Goal: Information Seeking & Learning: Check status

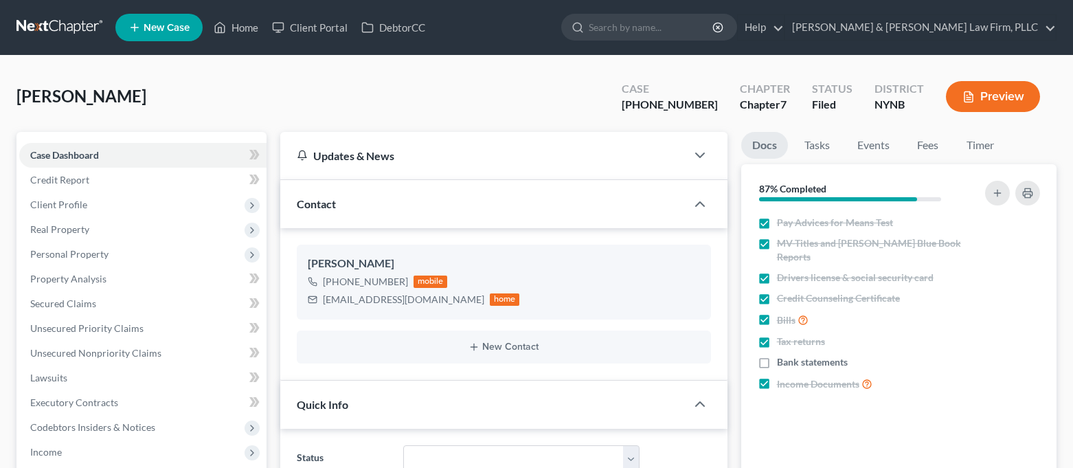
select select "0"
click at [228, 19] on link "Home" at bounding box center [236, 27] width 58 height 25
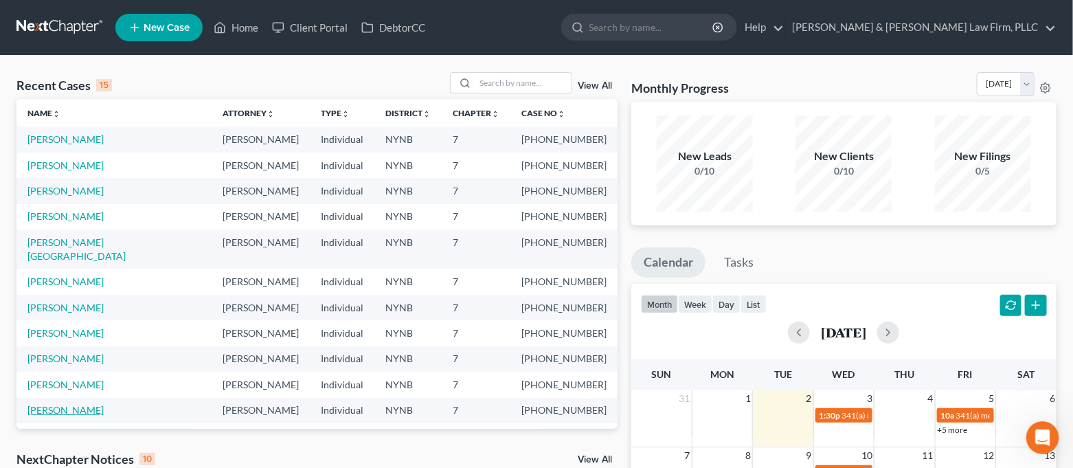
click at [69, 404] on link "[PERSON_NAME]" at bounding box center [65, 410] width 76 height 12
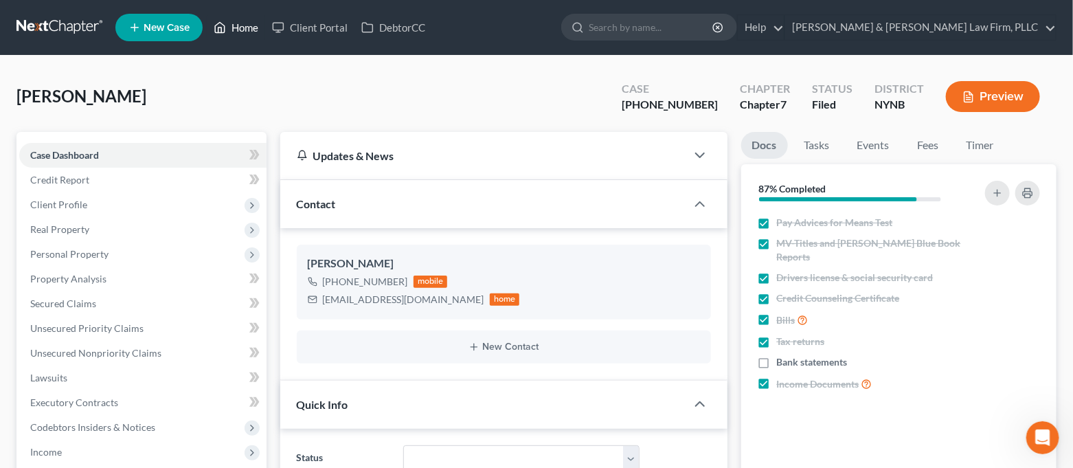
click at [244, 36] on link "Home" at bounding box center [236, 27] width 58 height 25
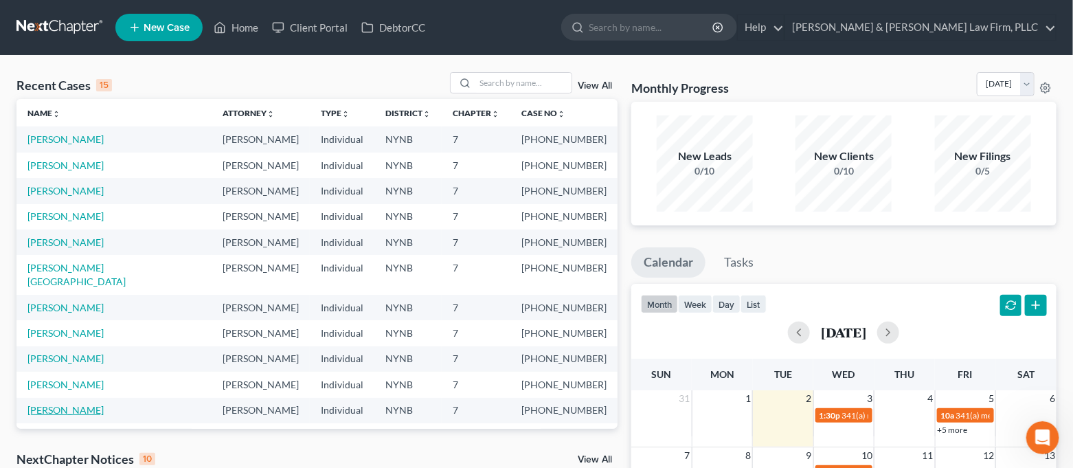
click at [80, 404] on link "[PERSON_NAME]" at bounding box center [65, 410] width 76 height 12
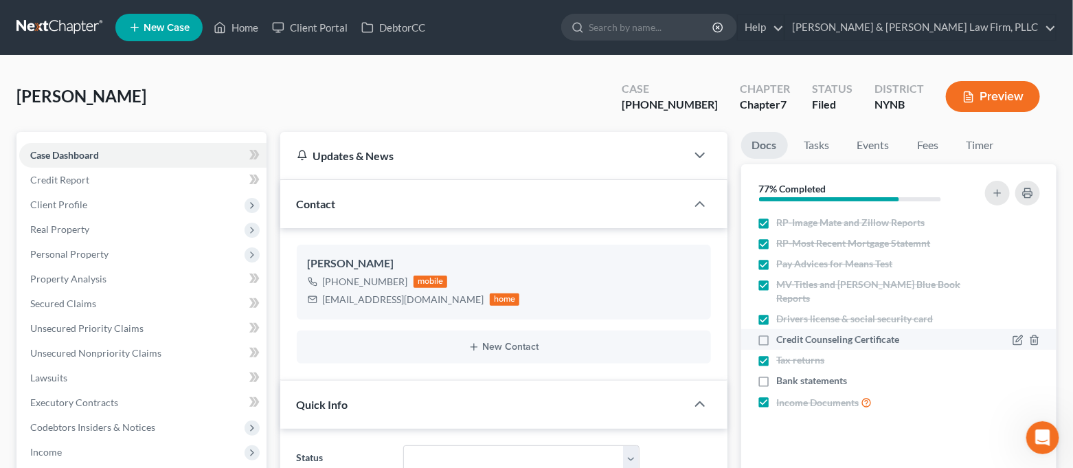
click at [777, 332] on label "Credit Counseling Certificate" at bounding box center [838, 339] width 123 height 14
click at [782, 332] on input "Credit Counseling Certificate" at bounding box center [786, 336] width 9 height 9
checkbox input "true"
click at [247, 28] on link "Home" at bounding box center [236, 27] width 58 height 25
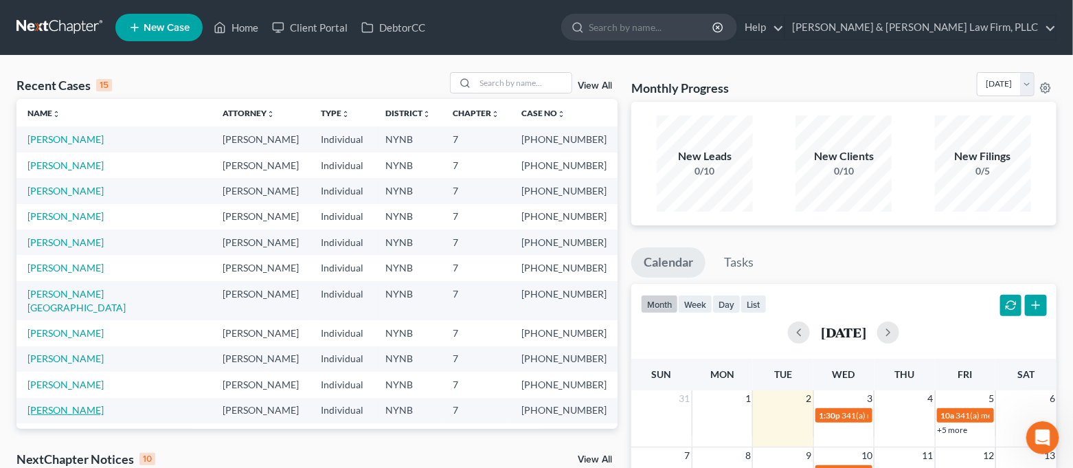
click at [85, 404] on link "[PERSON_NAME]" at bounding box center [65, 410] width 76 height 12
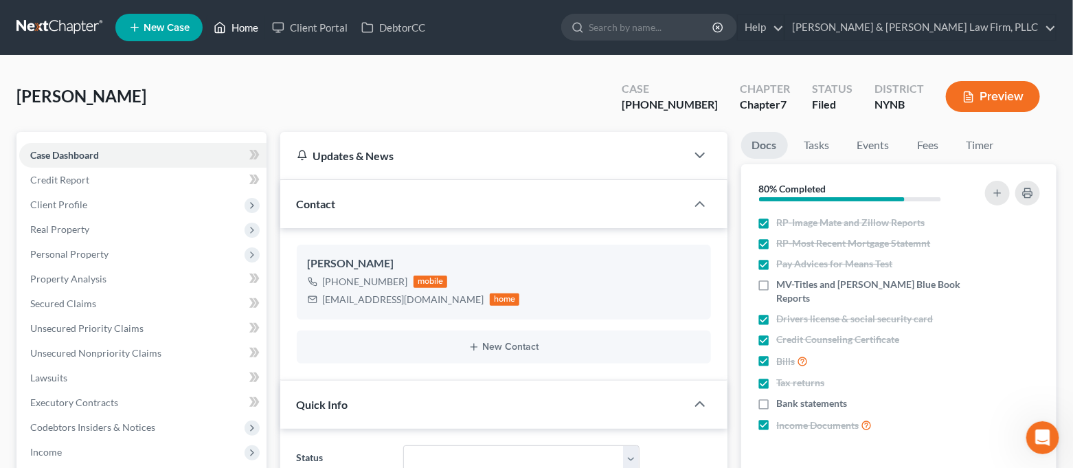
click at [232, 33] on link "Home" at bounding box center [236, 27] width 58 height 25
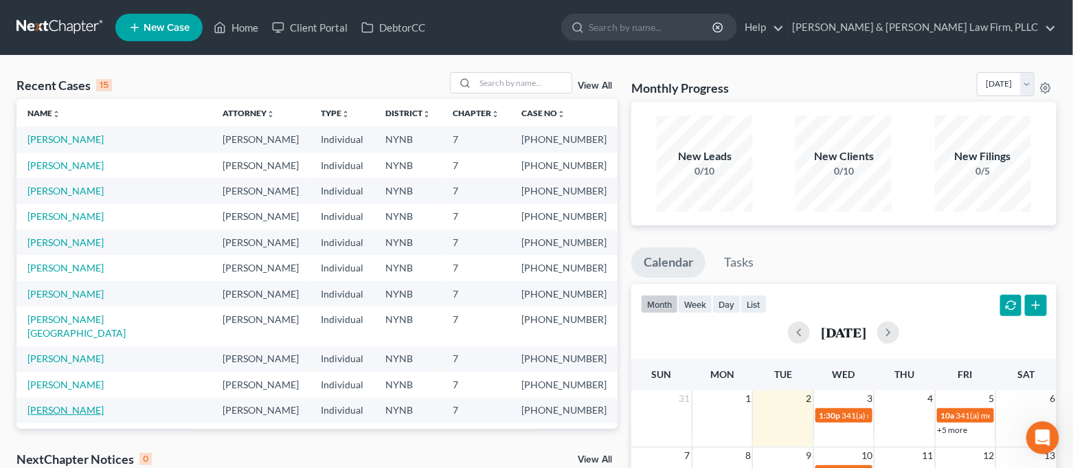
click at [78, 404] on link "[PERSON_NAME]" at bounding box center [65, 410] width 76 height 12
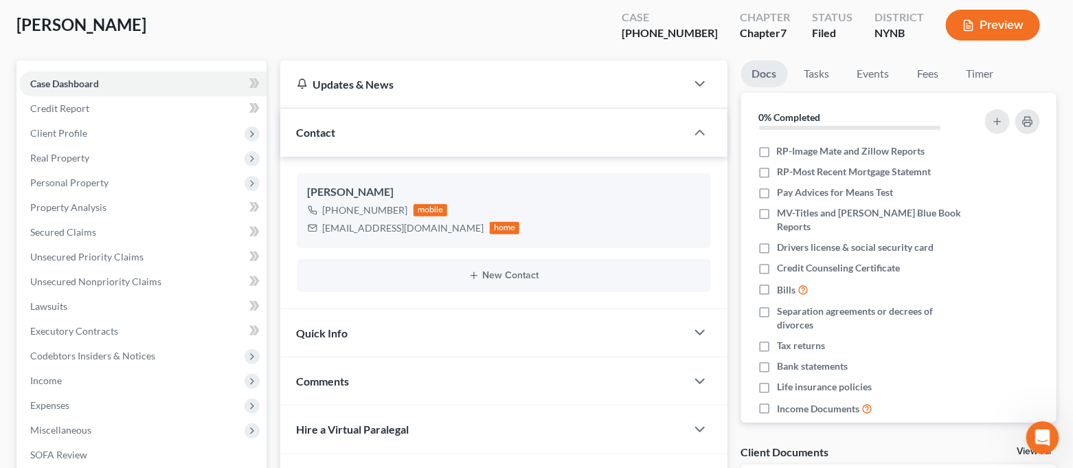
scroll to position [183, 0]
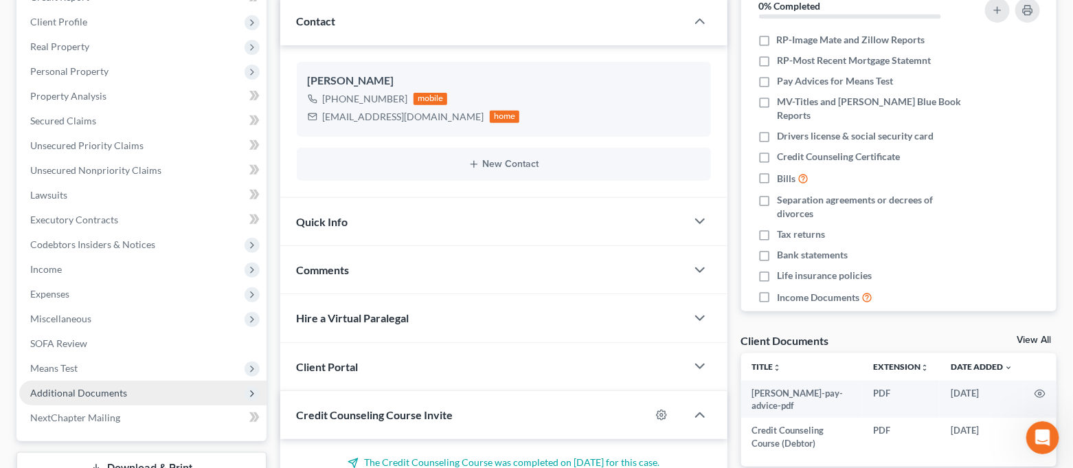
click at [146, 389] on span "Additional Documents" at bounding box center [142, 392] width 247 height 25
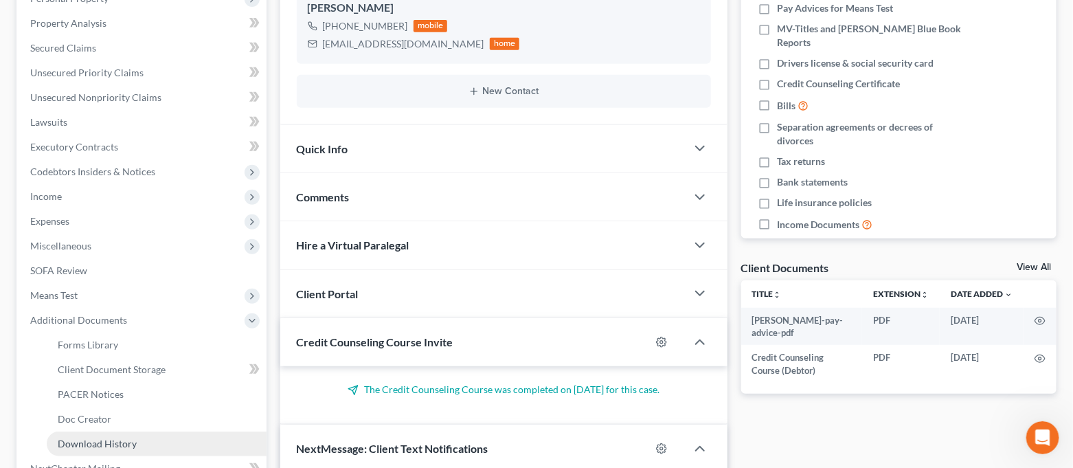
scroll to position [274, 0]
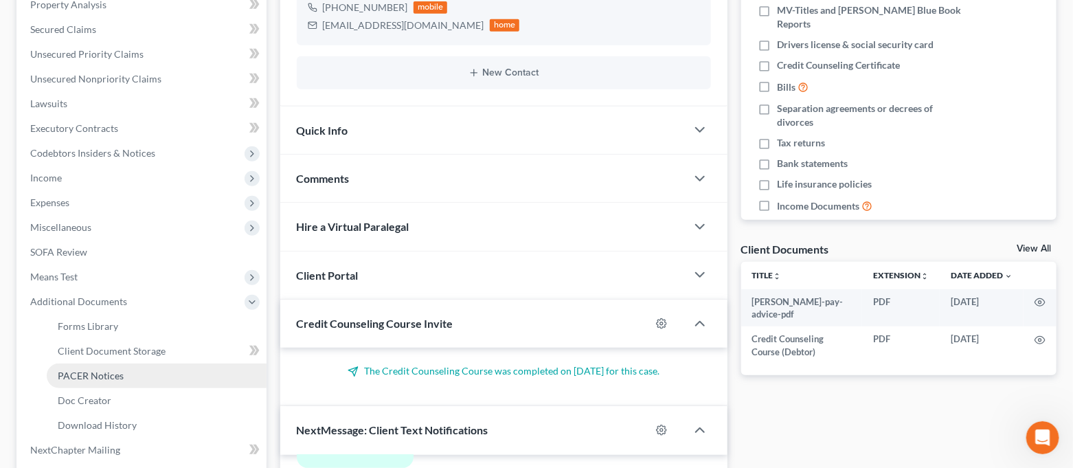
click at [111, 374] on span "PACER Notices" at bounding box center [91, 375] width 66 height 12
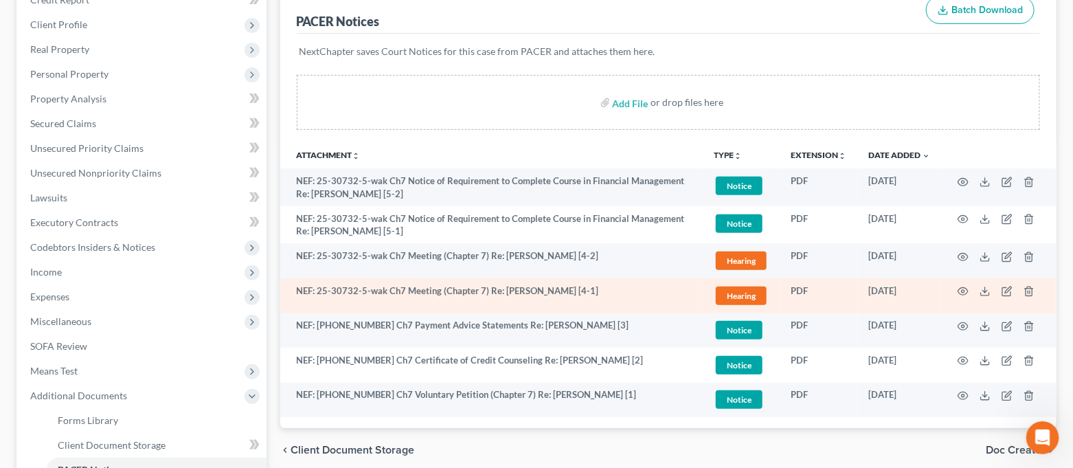
scroll to position [183, 0]
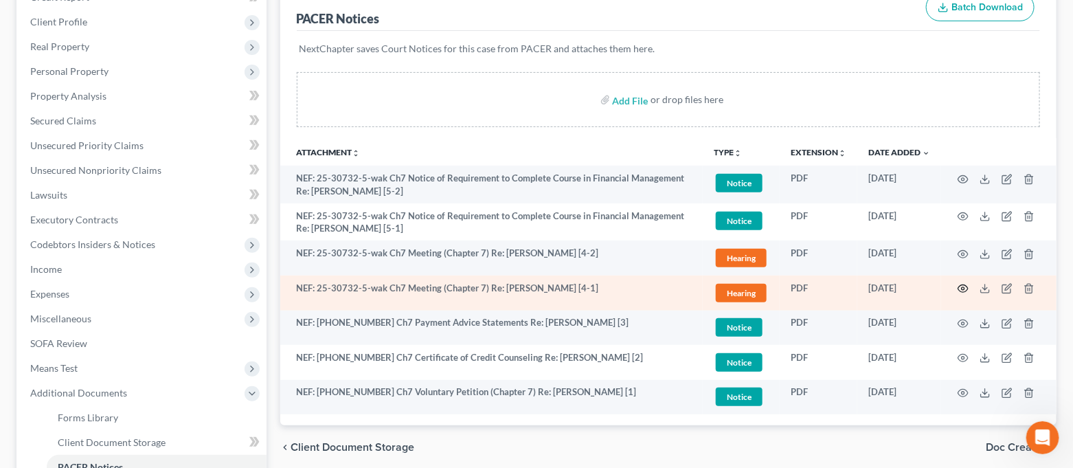
click at [963, 288] on icon "button" at bounding box center [962, 288] width 11 height 11
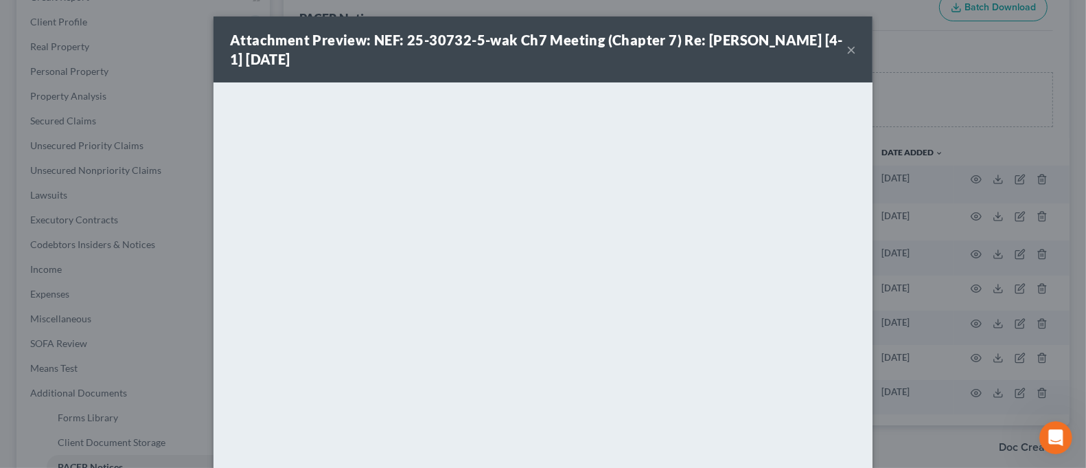
click at [849, 54] on button "×" at bounding box center [852, 49] width 10 height 16
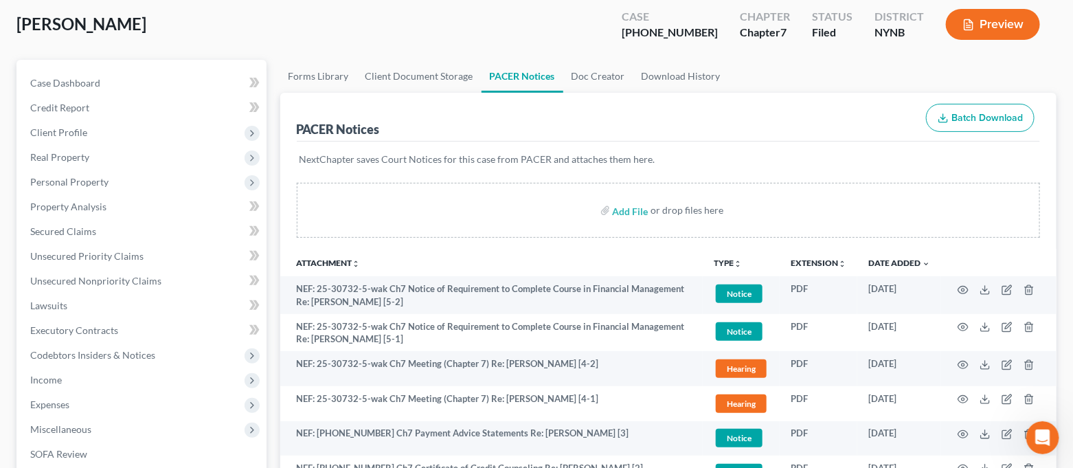
scroll to position [0, 0]
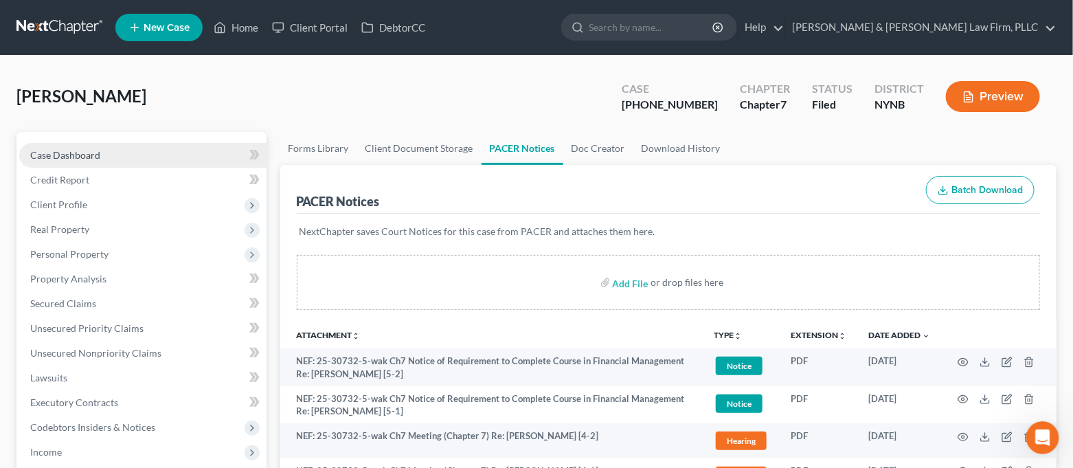
click at [166, 146] on link "Case Dashboard" at bounding box center [142, 155] width 247 height 25
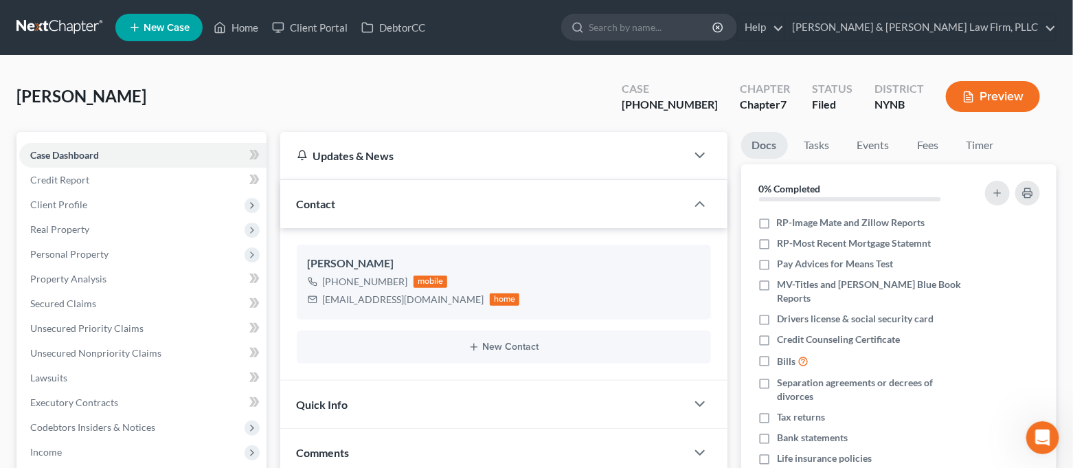
scroll to position [7278, 0]
click at [215, 30] on icon at bounding box center [220, 27] width 12 height 16
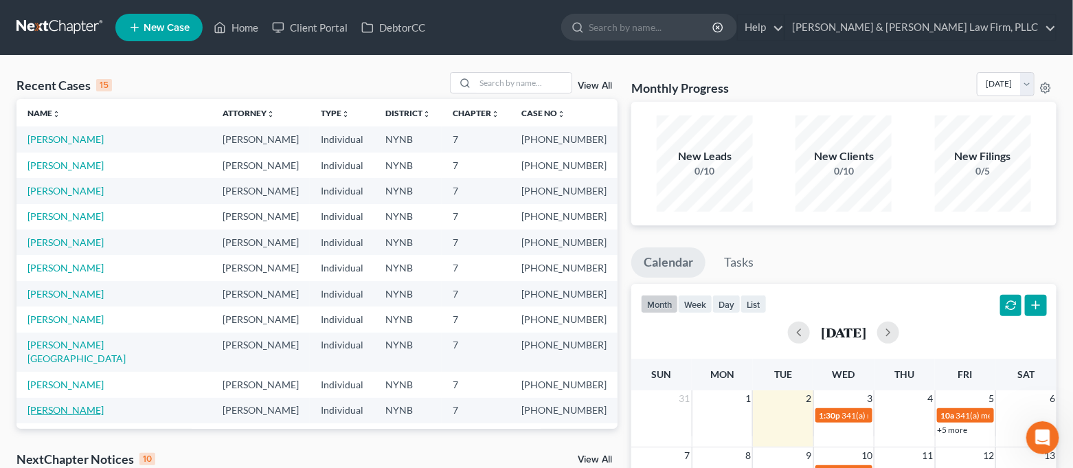
click at [54, 404] on link "[PERSON_NAME]" at bounding box center [65, 410] width 76 height 12
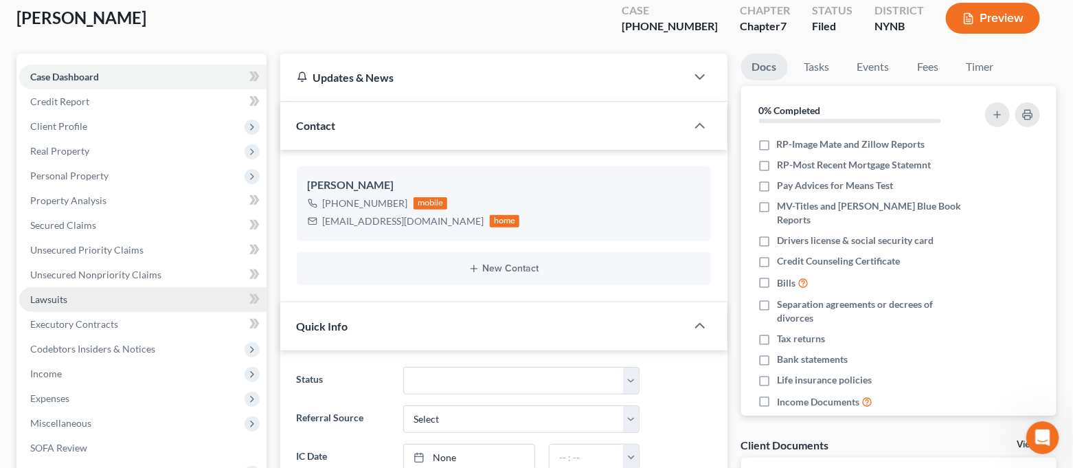
scroll to position [274, 0]
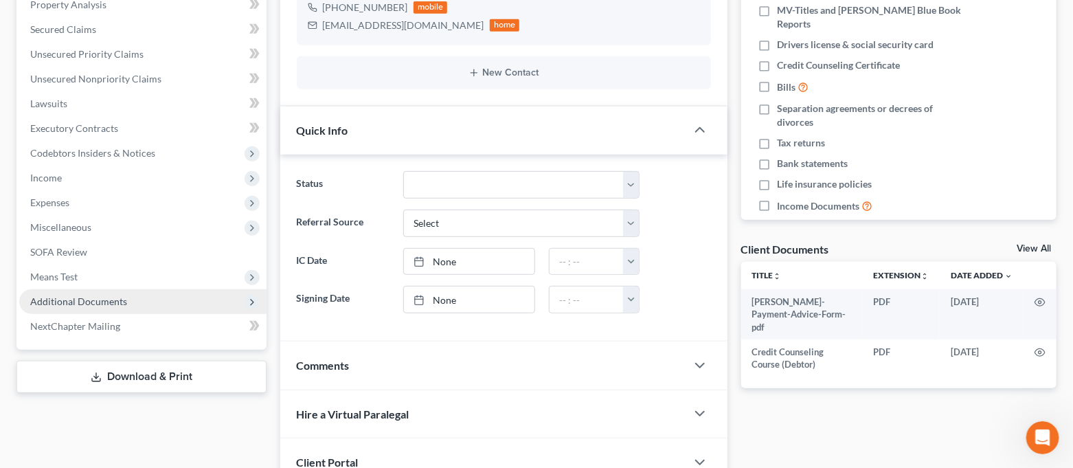
click at [102, 286] on span "Means Test" at bounding box center [142, 276] width 247 height 25
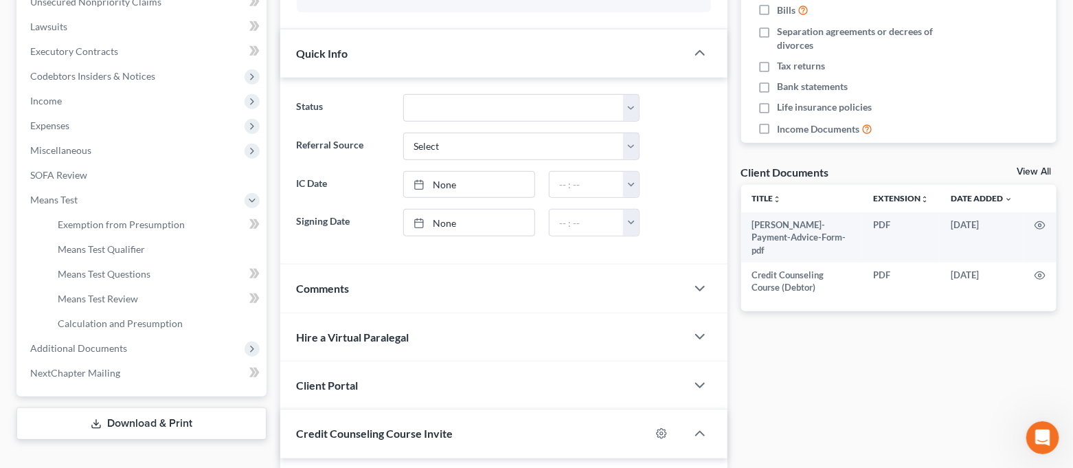
scroll to position [457, 0]
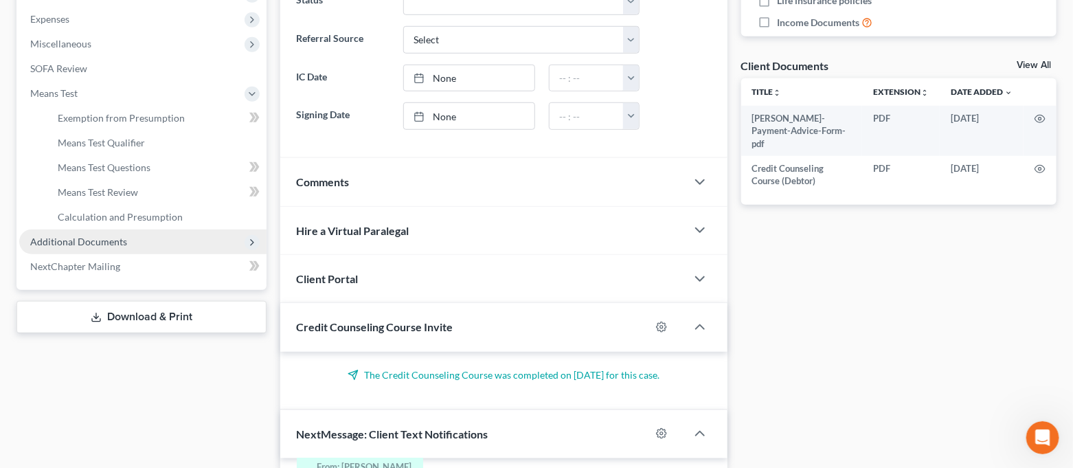
click at [98, 242] on span "Additional Documents" at bounding box center [78, 242] width 97 height 12
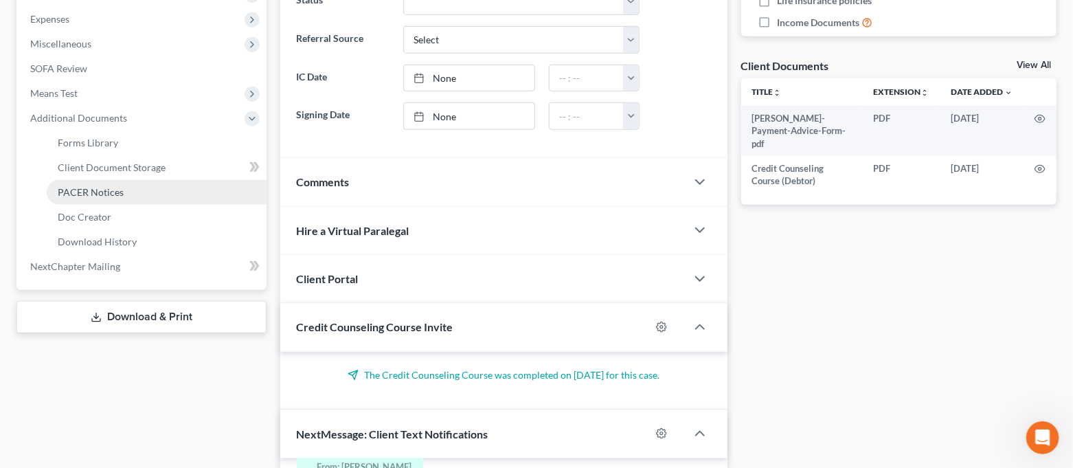
click at [107, 196] on span "PACER Notices" at bounding box center [91, 192] width 66 height 12
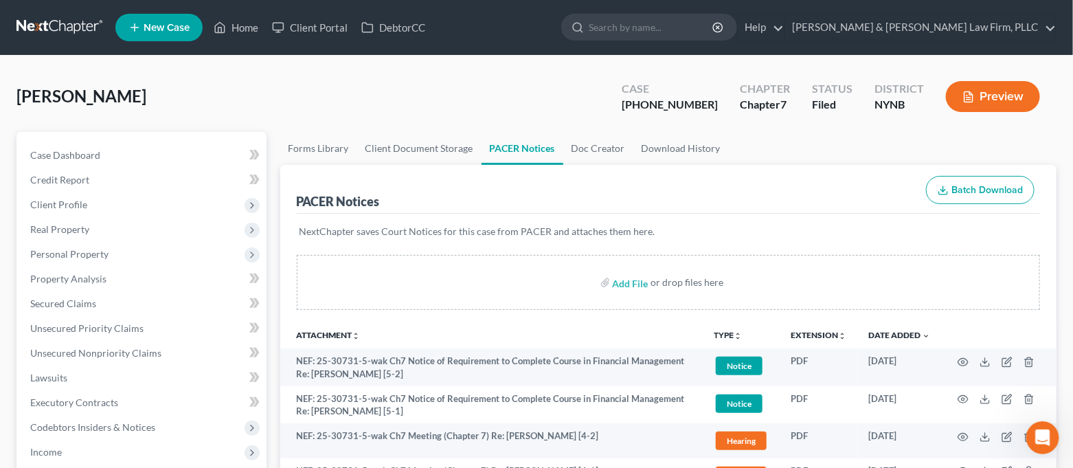
scroll to position [274, 0]
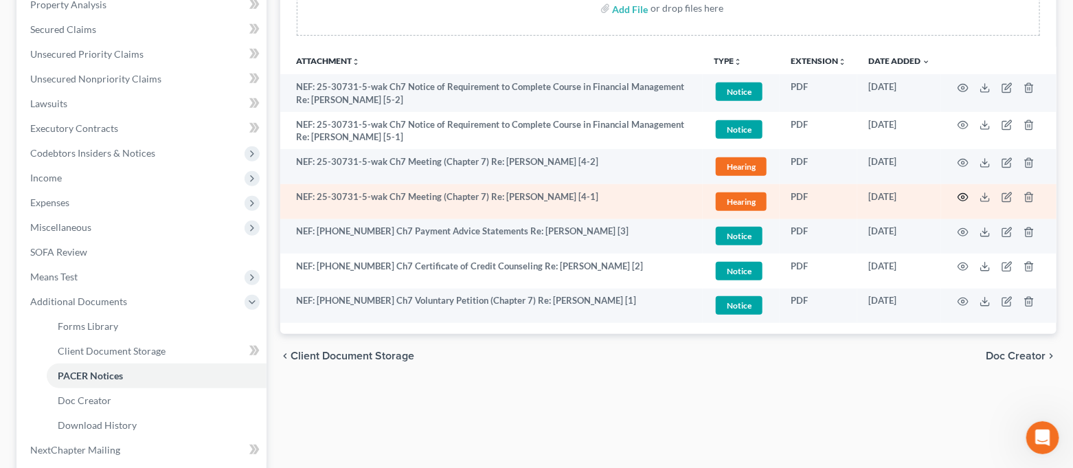
click at [965, 199] on icon "button" at bounding box center [963, 198] width 10 height 8
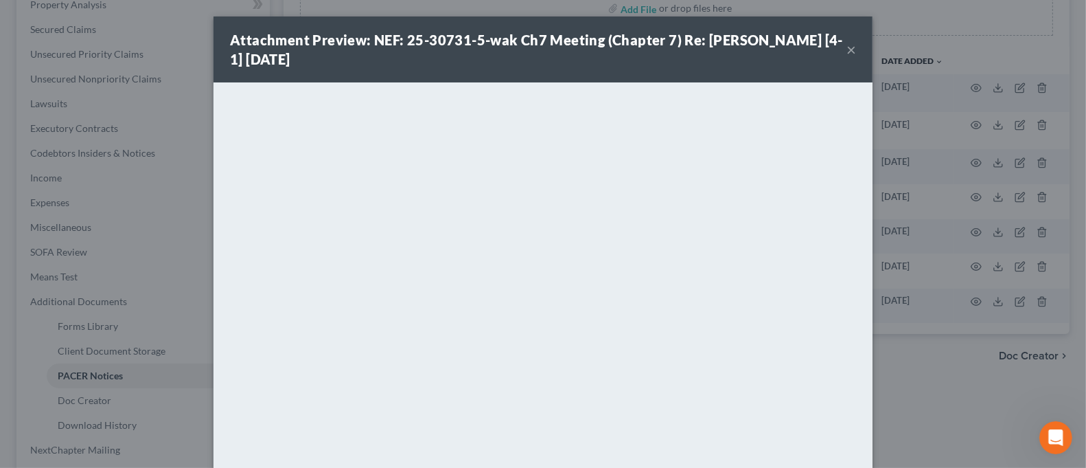
click at [847, 45] on button "×" at bounding box center [852, 49] width 10 height 16
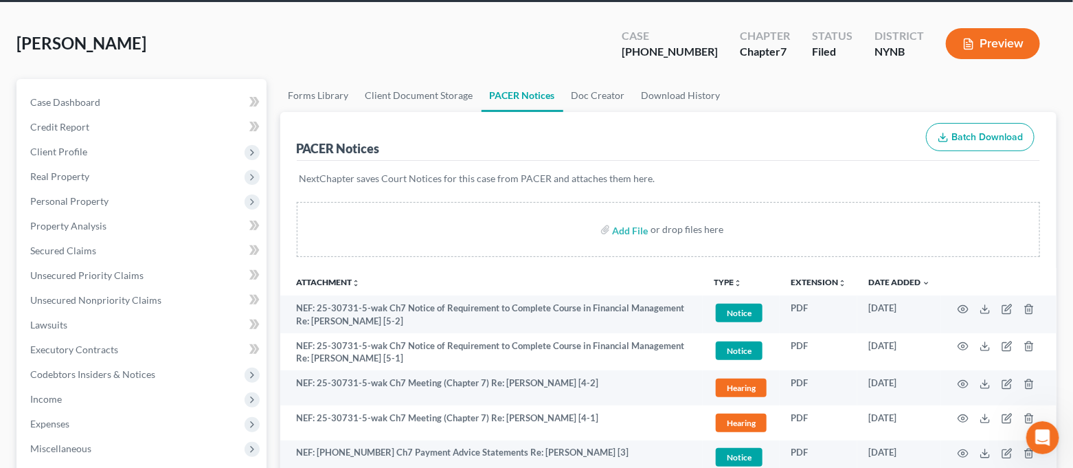
scroll to position [0, 0]
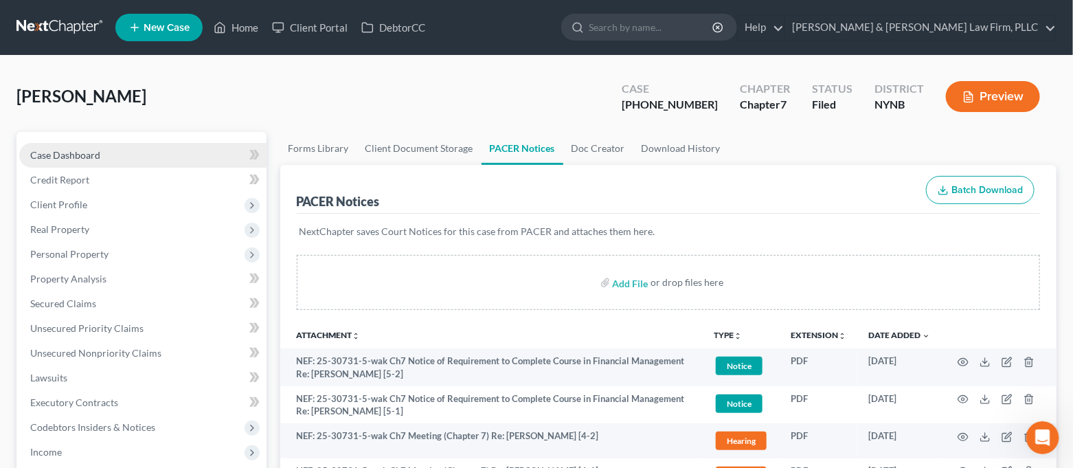
click at [198, 152] on link "Case Dashboard" at bounding box center [142, 155] width 247 height 25
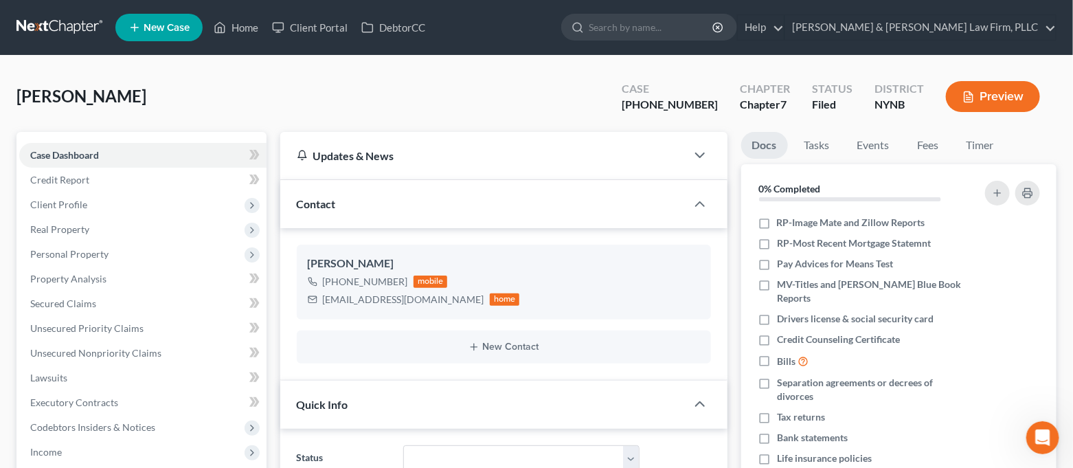
scroll to position [7580, 0]
click at [238, 35] on link "Home" at bounding box center [236, 27] width 58 height 25
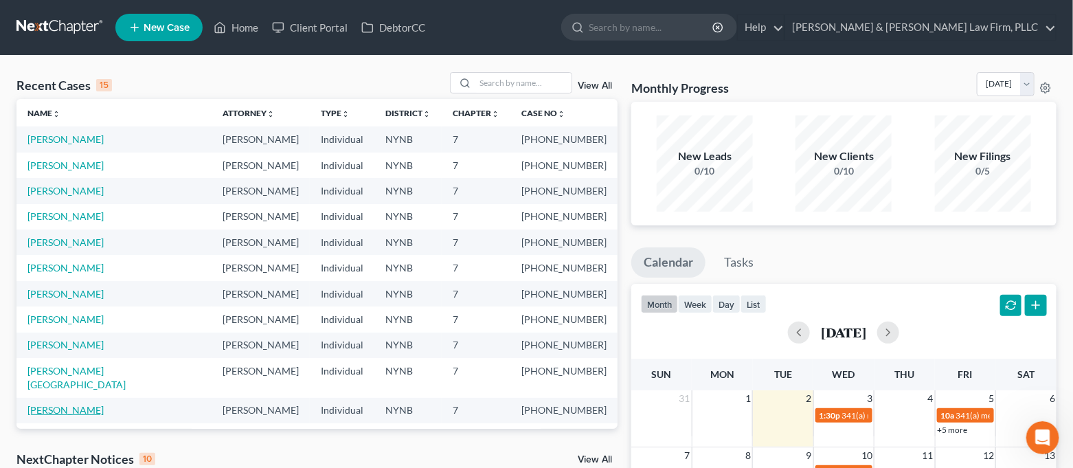
click at [45, 404] on link "[PERSON_NAME]" at bounding box center [65, 410] width 76 height 12
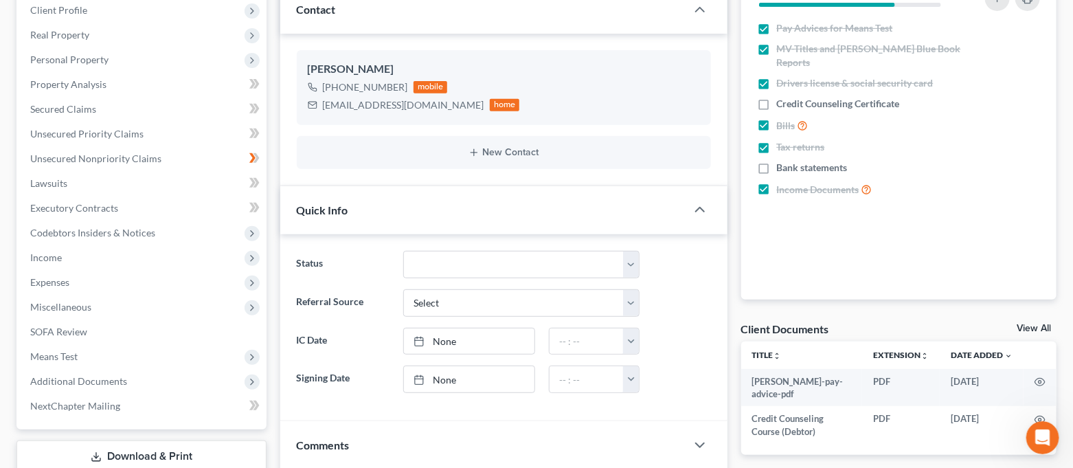
scroll to position [366, 0]
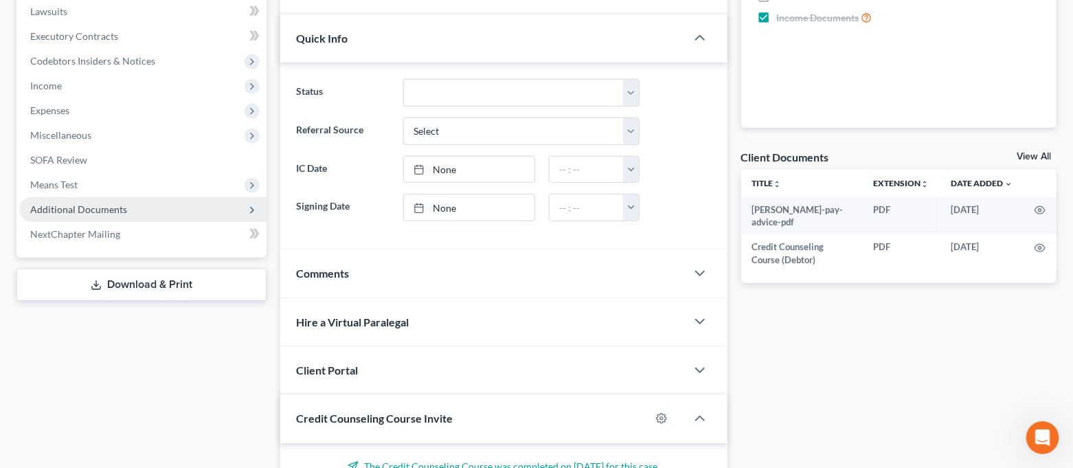
click at [115, 212] on span "Additional Documents" at bounding box center [78, 209] width 97 height 12
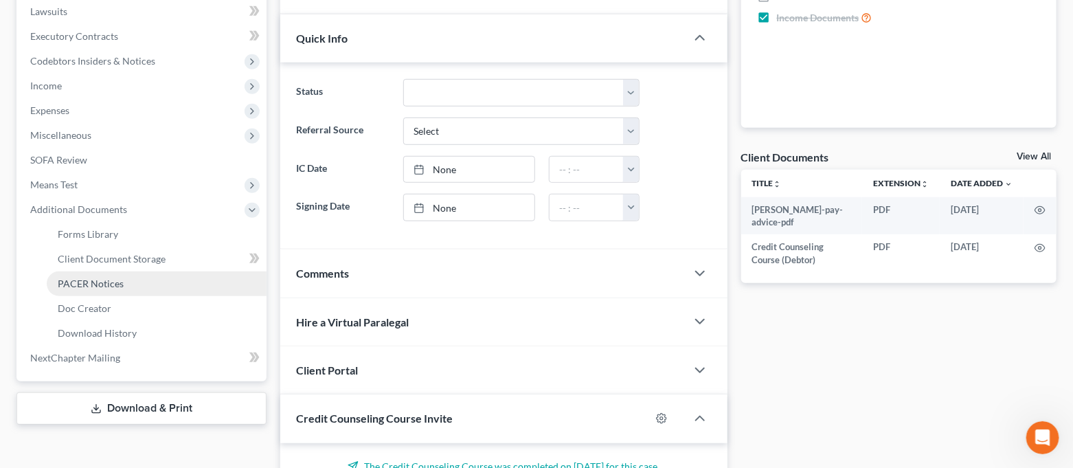
click at [104, 286] on span "PACER Notices" at bounding box center [91, 283] width 66 height 12
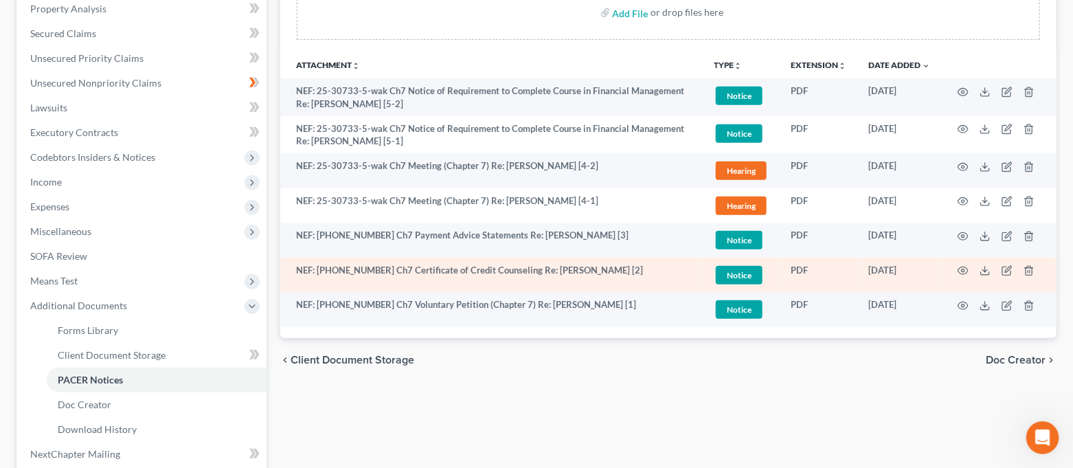
scroll to position [274, 0]
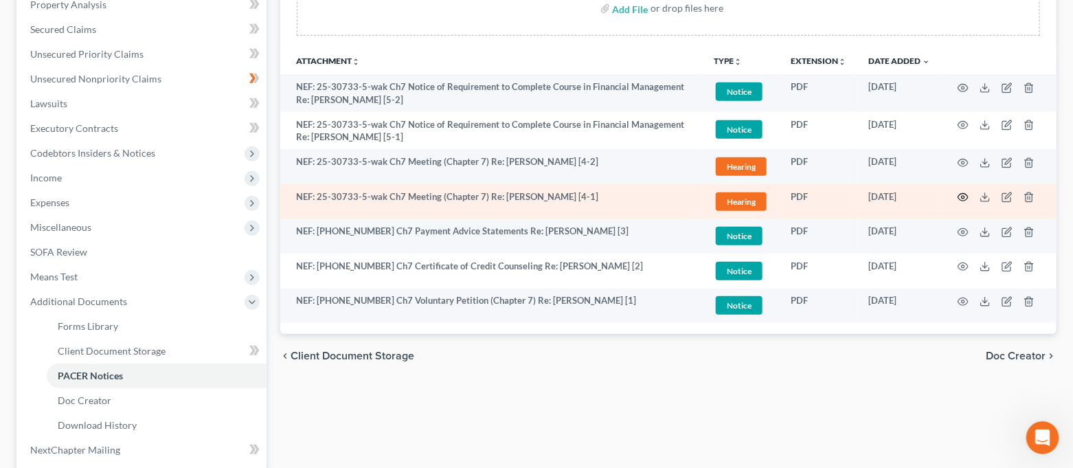
click at [962, 197] on circle "button" at bounding box center [962, 197] width 3 height 3
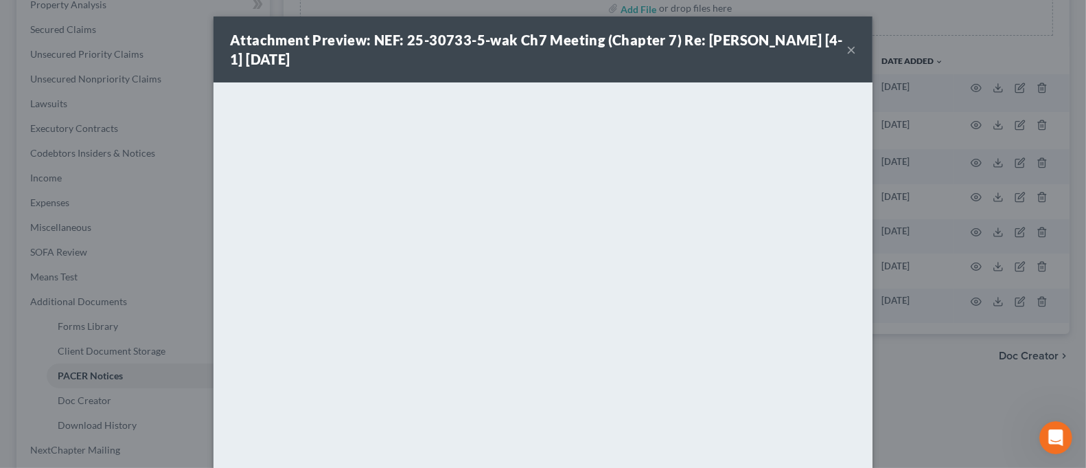
click at [847, 51] on button "×" at bounding box center [852, 49] width 10 height 16
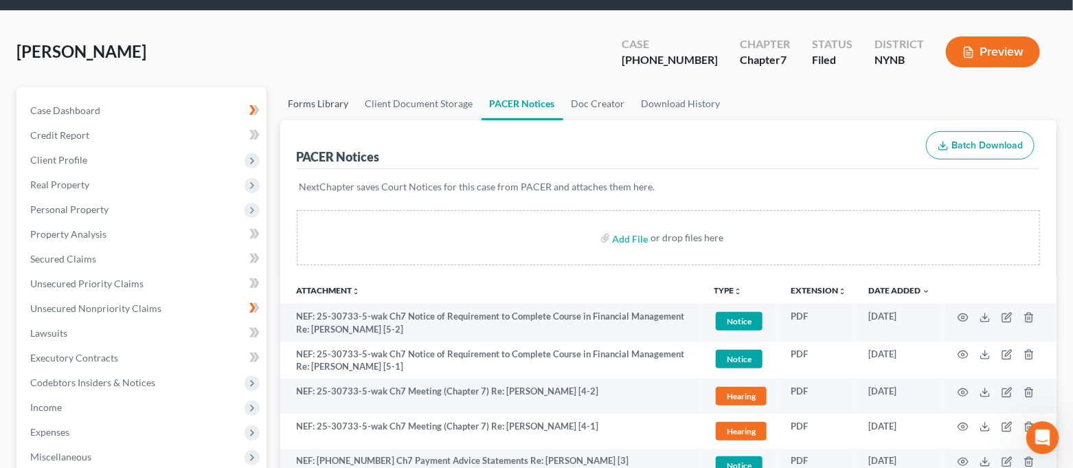
scroll to position [0, 0]
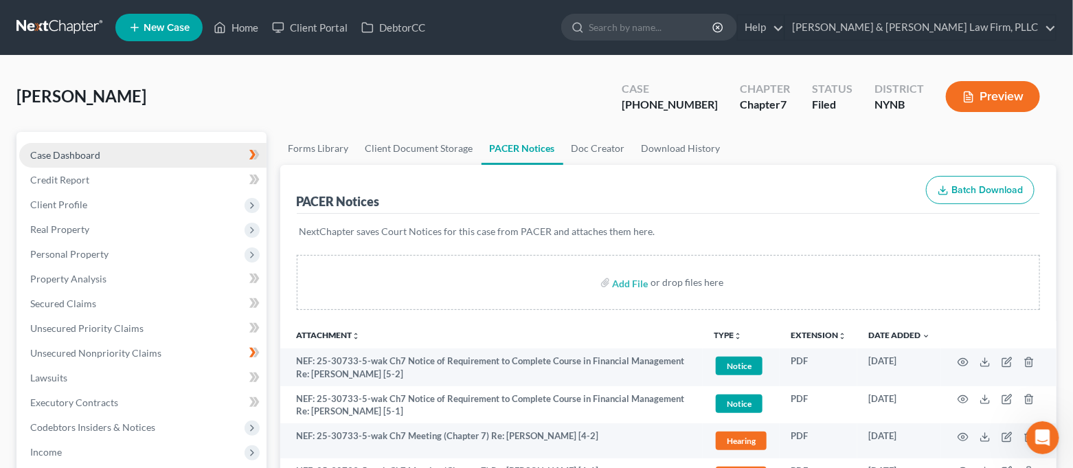
click at [139, 154] on link "Case Dashboard" at bounding box center [142, 155] width 247 height 25
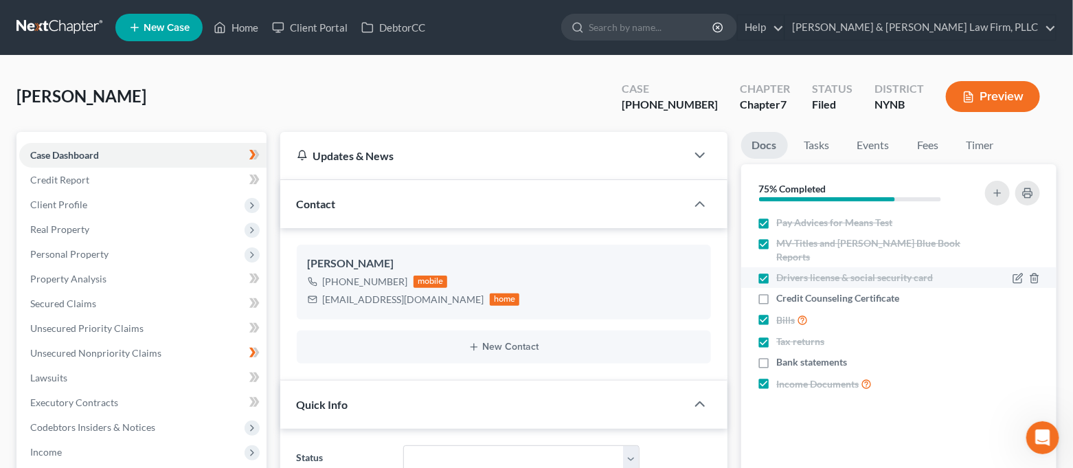
scroll to position [2652, 0]
